Goal: Information Seeking & Learning: Learn about a topic

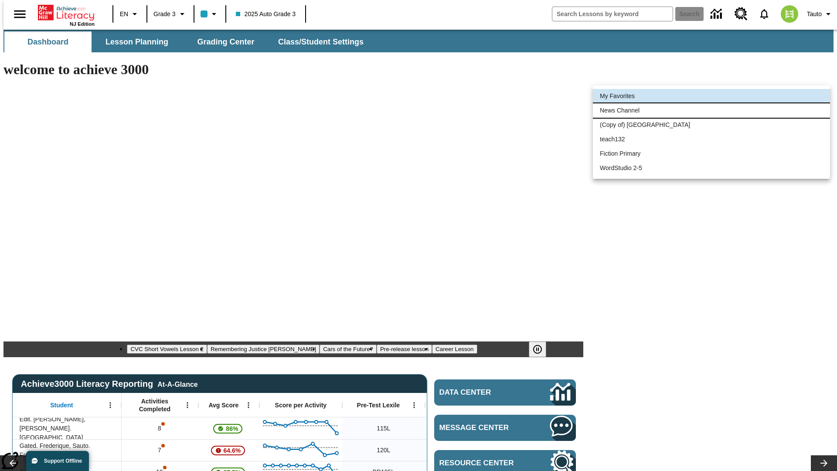
click at [711, 110] on li "News Channel" at bounding box center [711, 110] width 237 height 14
type input "120"
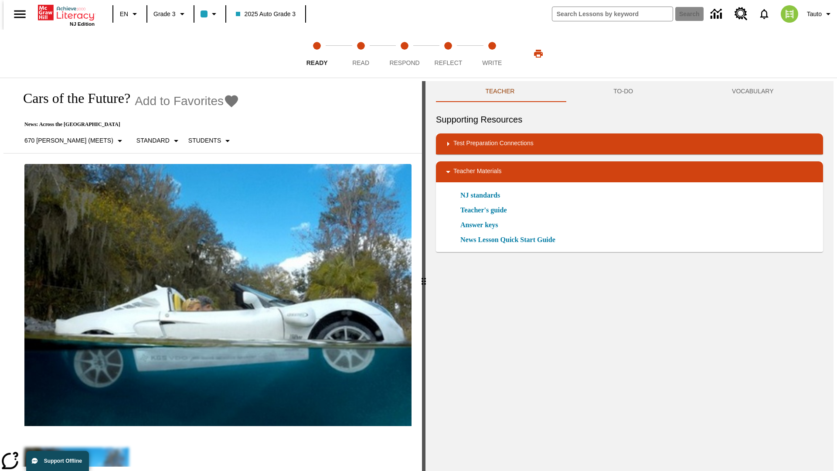
click at [225, 101] on icon "Add to Favorites - Cars of the Future?" at bounding box center [231, 101] width 13 height 12
